Goal: Navigation & Orientation: Find specific page/section

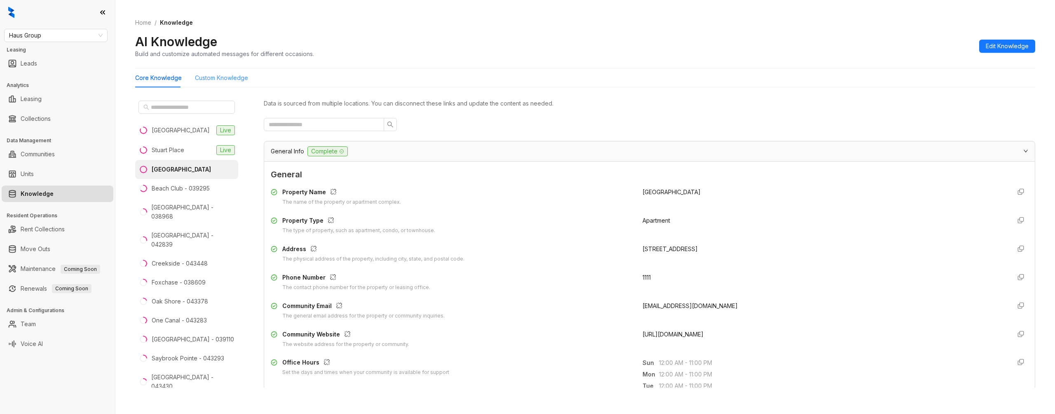
click at [225, 68] on div "Custom Knowledge" at bounding box center [221, 77] width 53 height 19
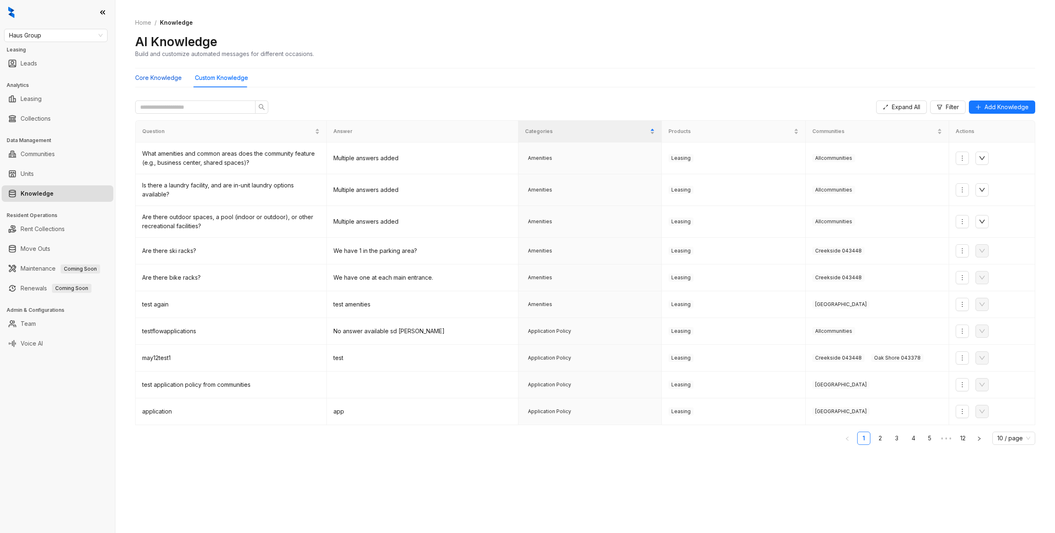
click at [166, 76] on Knowledge "Core Knowledge" at bounding box center [158, 77] width 47 height 9
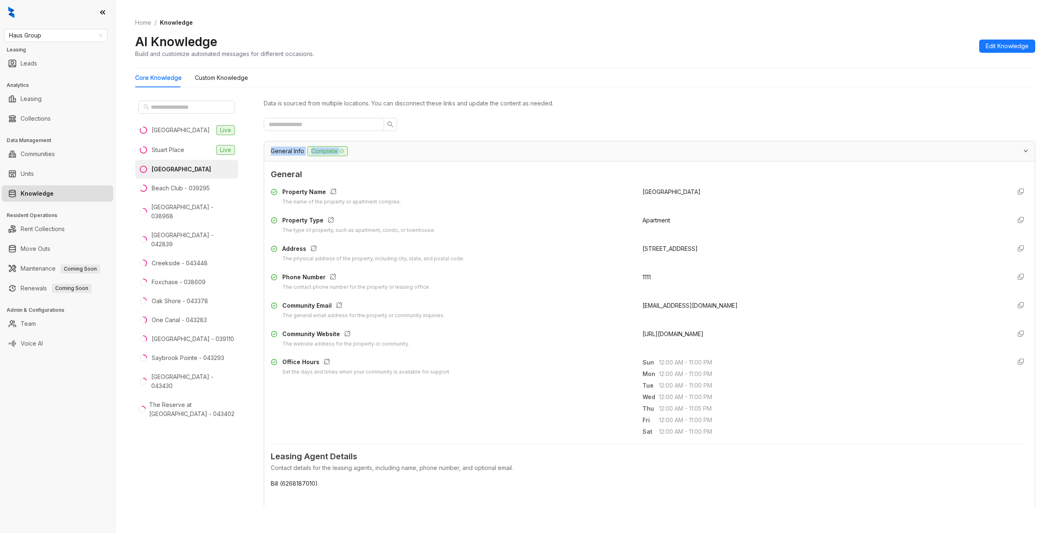
drag, startPoint x: 267, startPoint y: 151, endPoint x: 327, endPoint y: 180, distance: 67.1
click at [213, 77] on Knowledge "Custom Knowledge" at bounding box center [221, 77] width 53 height 9
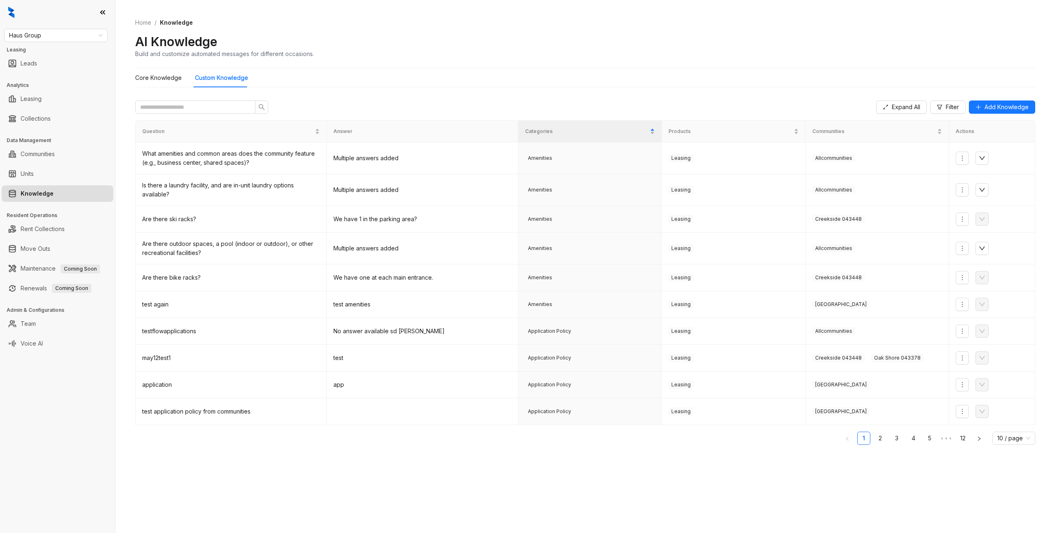
click at [390, 99] on div "Expand All Filter Add Knowledge" at bounding box center [585, 107] width 900 height 26
click at [234, 255] on div "Expand All Filter Add Knowledge Question Answer Categories Products Communities…" at bounding box center [585, 301] width 900 height 414
click at [589, 48] on div "AI Knowledge Build and customize automated messages for different occasions." at bounding box center [585, 46] width 900 height 24
click at [598, 21] on ol "Home / Knowledge" at bounding box center [585, 22] width 900 height 9
